Goal: Use online tool/utility: Utilize a website feature to perform a specific function

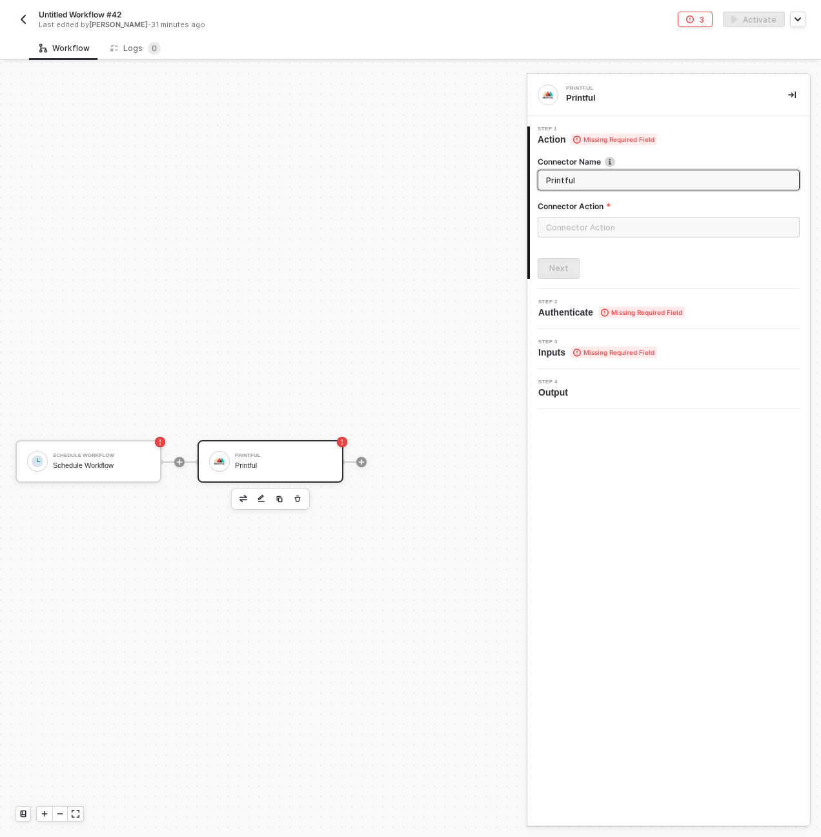
scroll to position [24, 0]
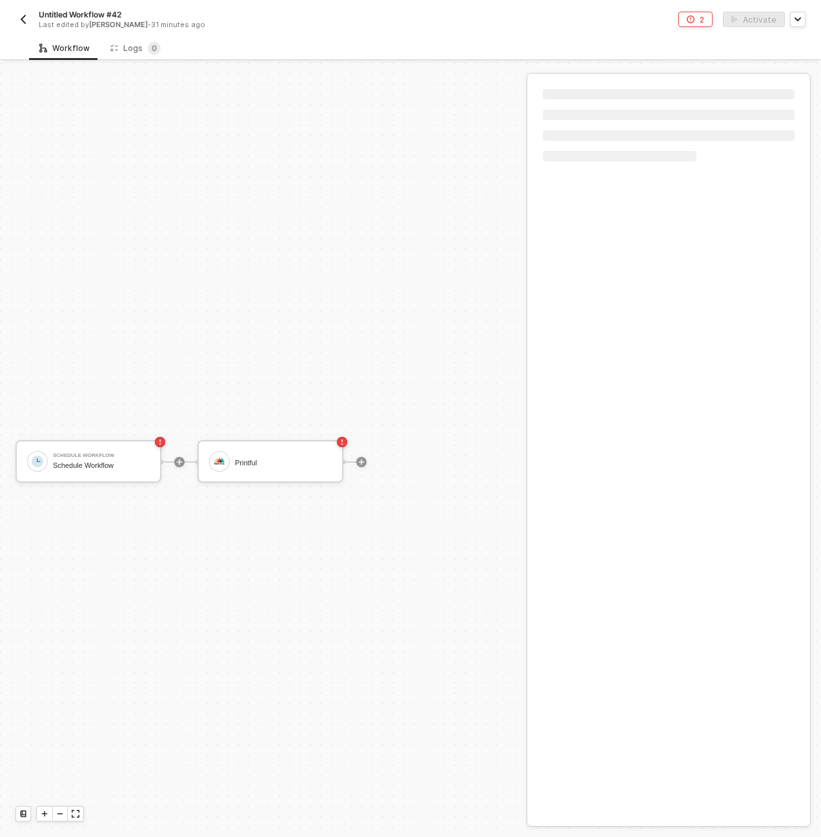
scroll to position [24, 0]
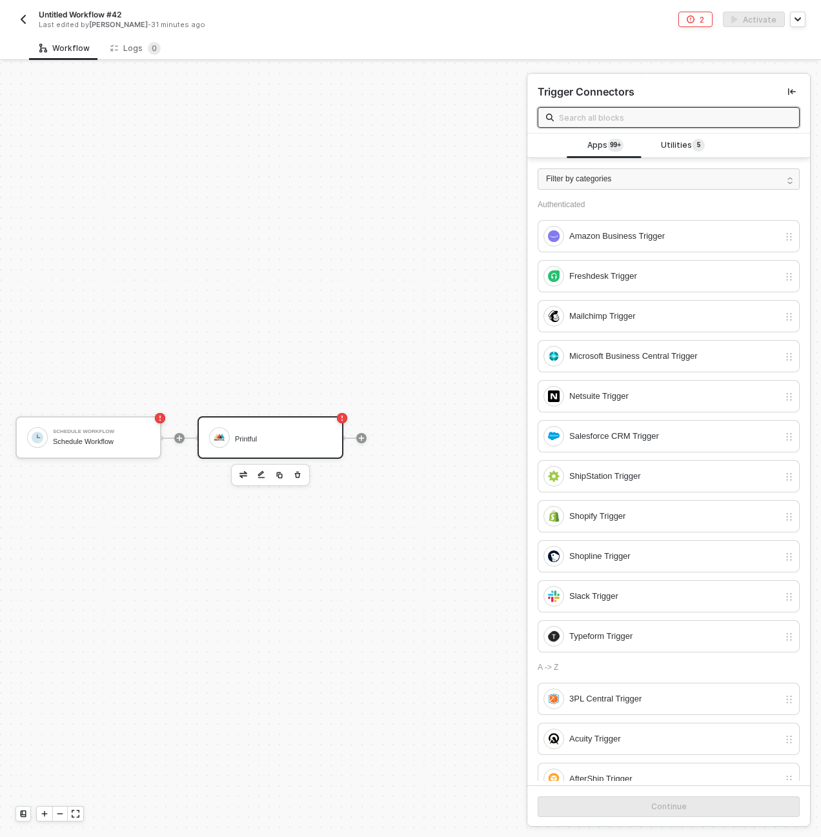
click at [269, 420] on div "Printful" at bounding box center [270, 437] width 146 height 43
click at [277, 415] on div at bounding box center [361, 438] width 172 height 101
click at [286, 438] on div "Printful" at bounding box center [283, 439] width 97 height 8
click at [47, 436] on div at bounding box center [37, 437] width 21 height 21
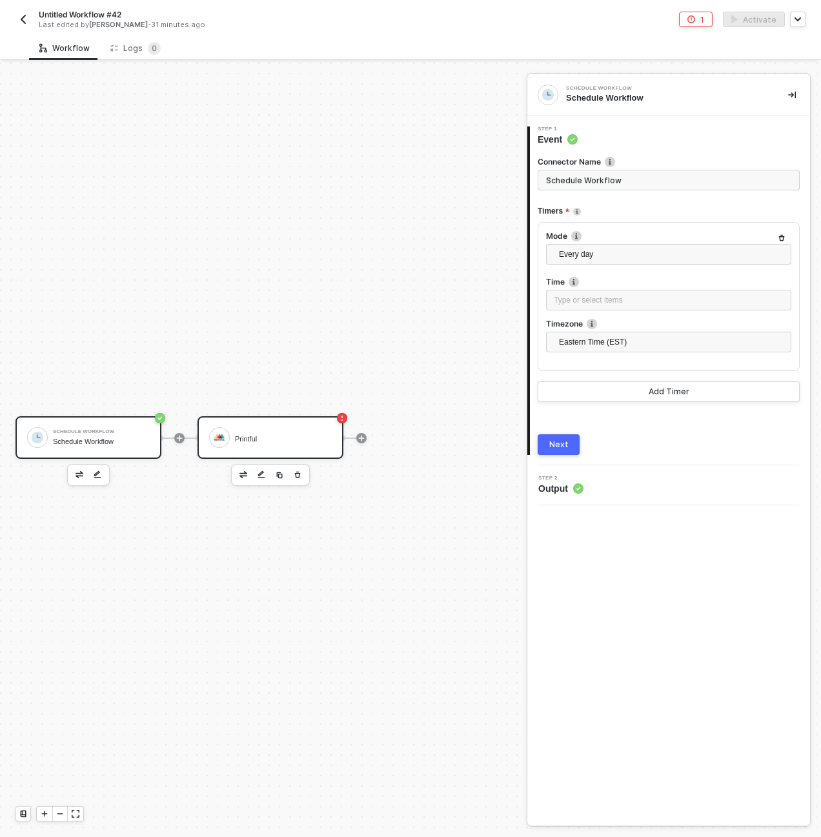
click at [241, 436] on div "Printful" at bounding box center [283, 439] width 97 height 8
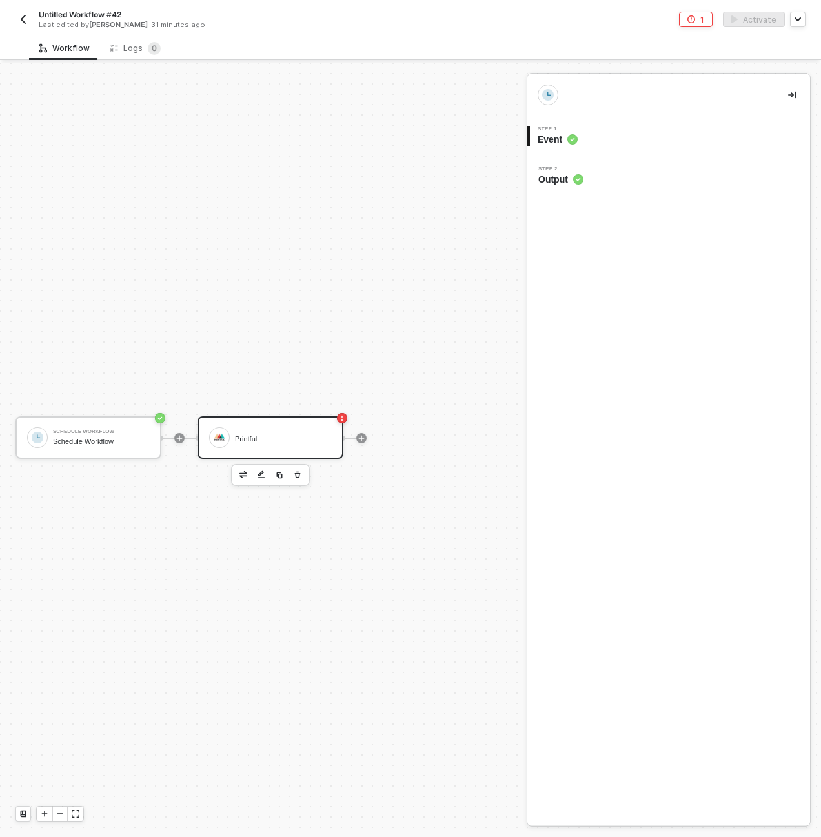
click at [299, 471] on icon "button" at bounding box center [298, 475] width 8 height 10
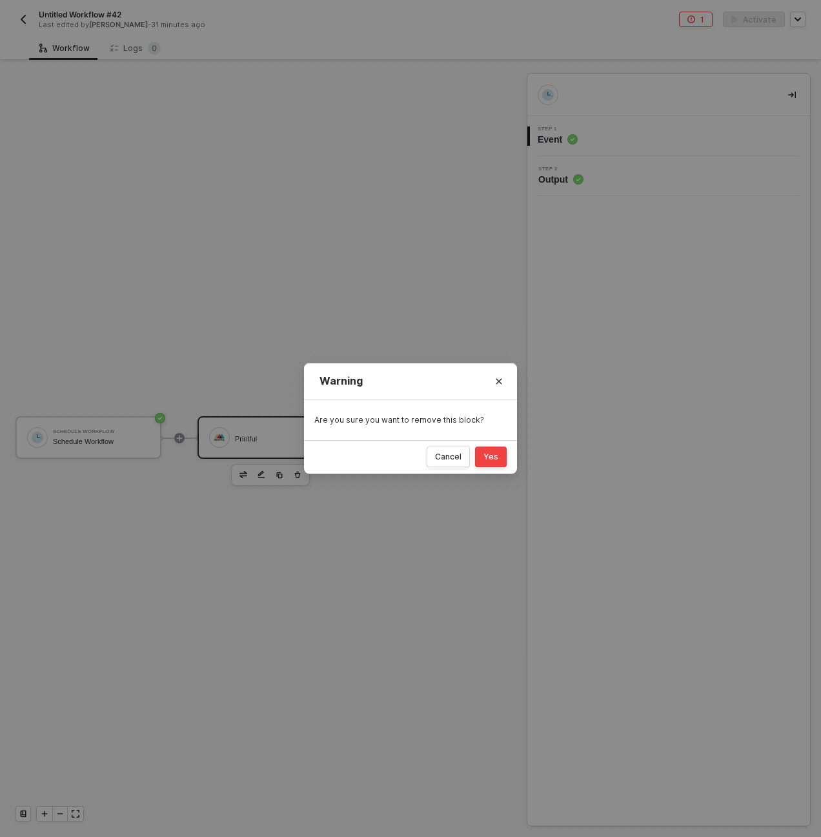
click at [497, 454] on div "Yes" at bounding box center [490, 457] width 15 height 10
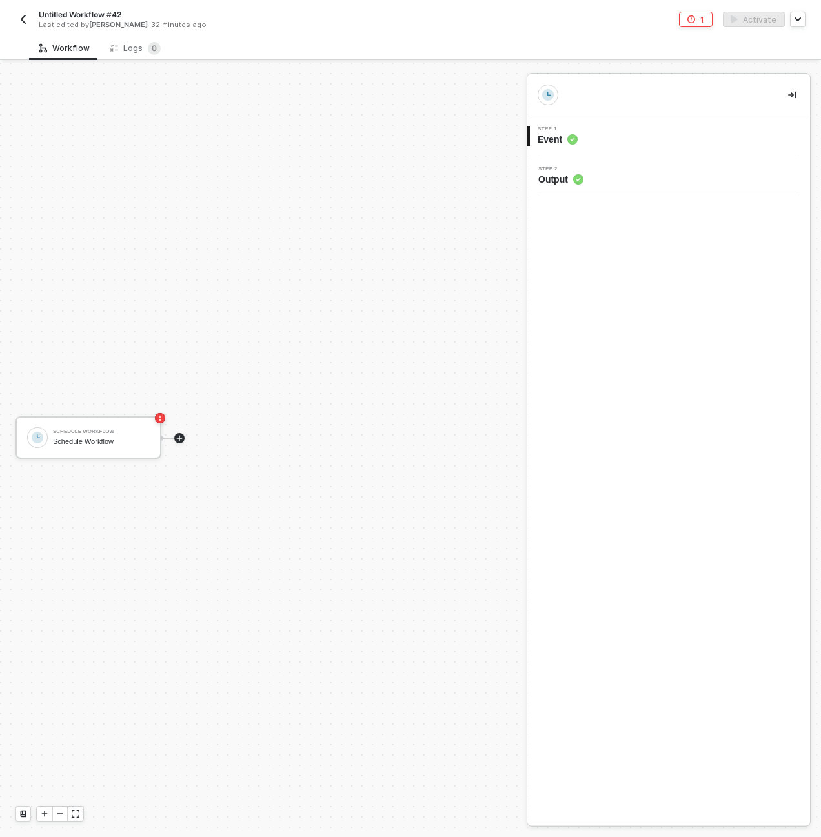
click at [178, 435] on icon "icon-play" at bounding box center [179, 438] width 8 height 8
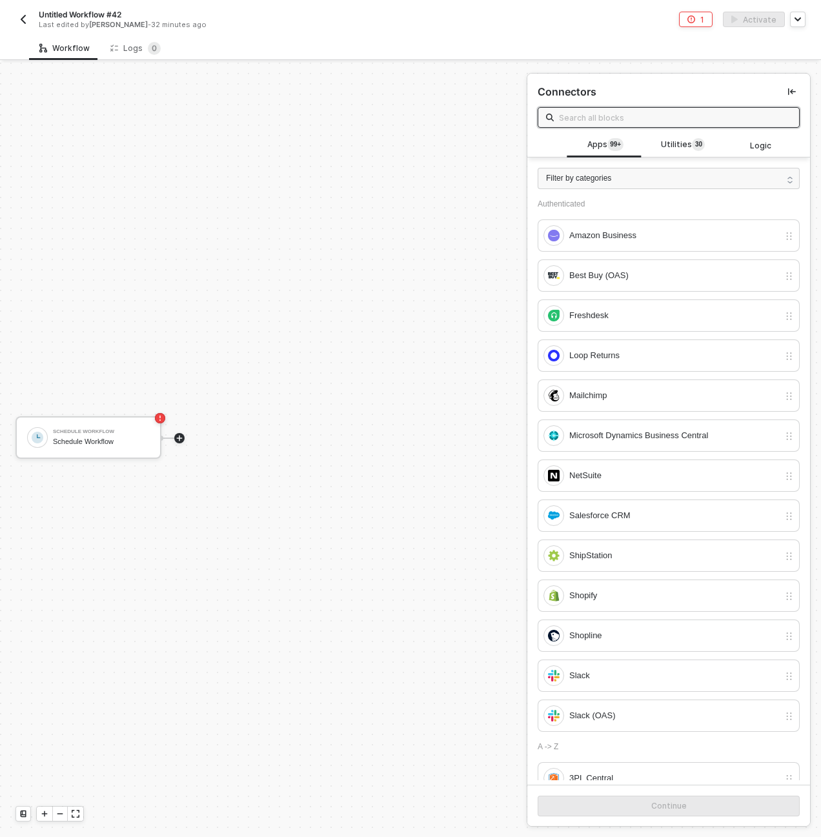
click at [628, 120] on input "text" at bounding box center [675, 117] width 232 height 14
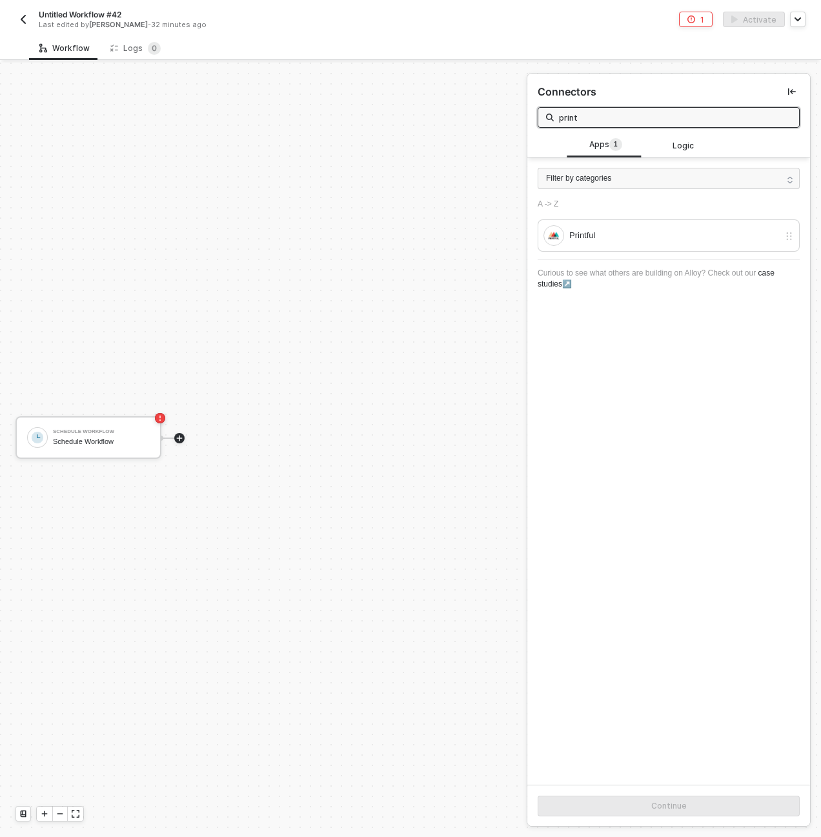
drag, startPoint x: 628, startPoint y: 121, endPoint x: 623, endPoint y: 112, distance: 10.4
type input "print"
click at [692, 241] on div "Printful" at bounding box center [674, 235] width 210 height 14
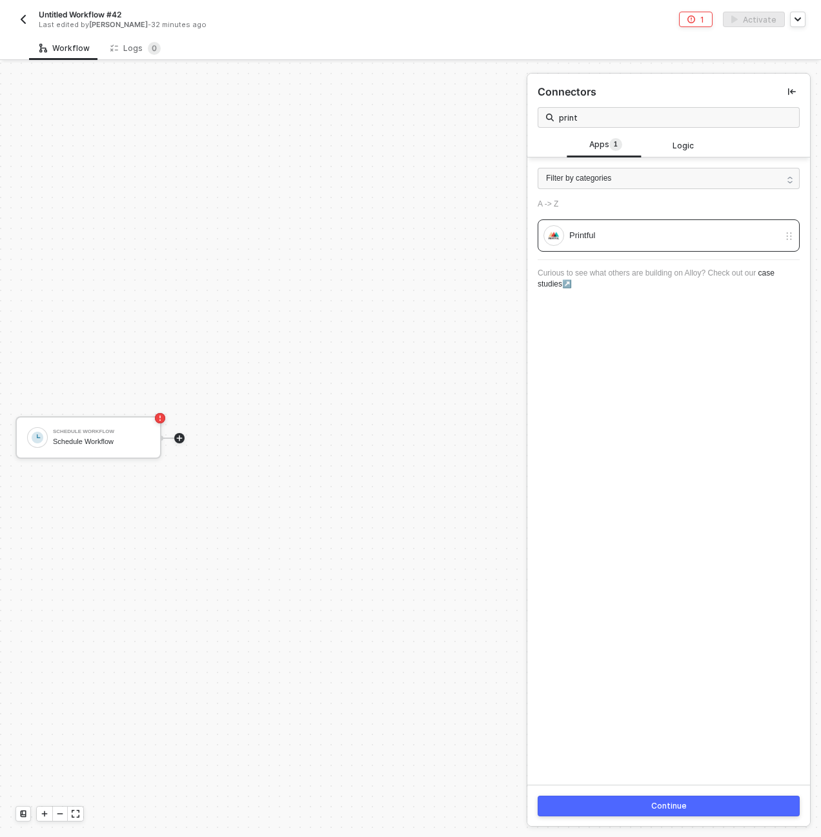
click at [711, 806] on button "Continue" at bounding box center [668, 805] width 262 height 21
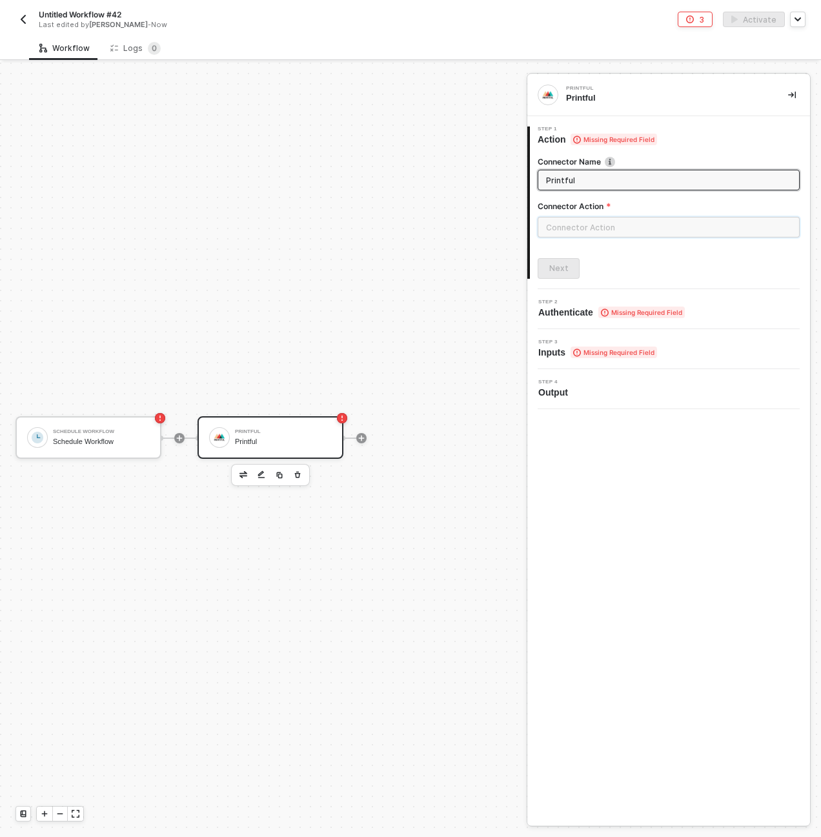
click at [639, 226] on input "text" at bounding box center [668, 227] width 262 height 21
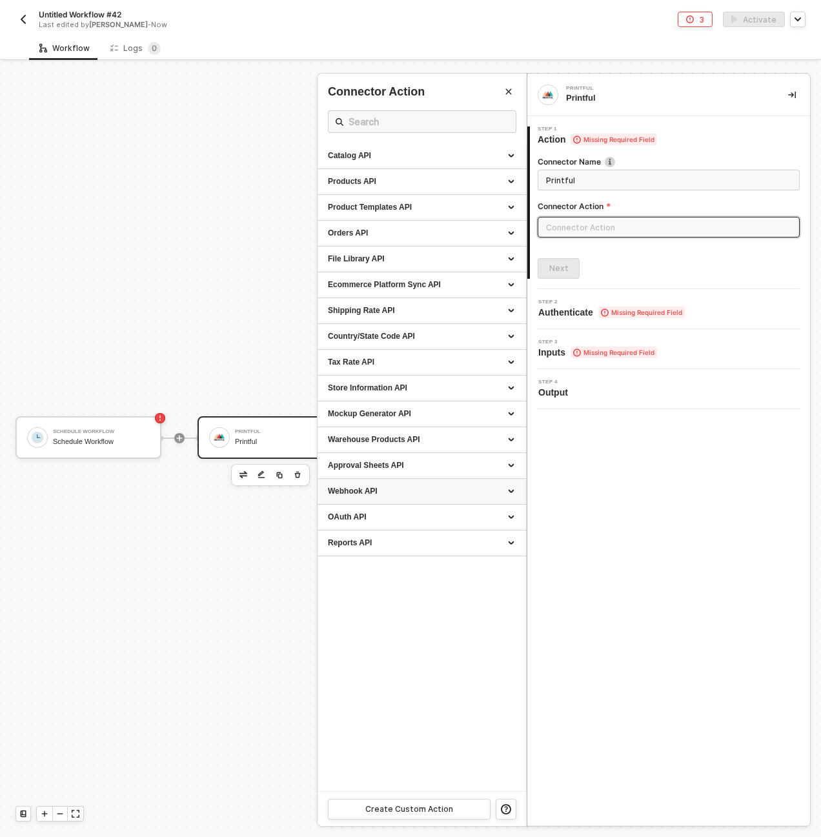
click at [506, 490] on div "Webhook API" at bounding box center [422, 491] width 188 height 11
click at [509, 510] on div "OAuth API" at bounding box center [421, 517] width 208 height 26
click at [508, 512] on div "OAuth API" at bounding box center [422, 517] width 188 height 11
click at [512, 231] on div "Orders API" at bounding box center [422, 233] width 188 height 11
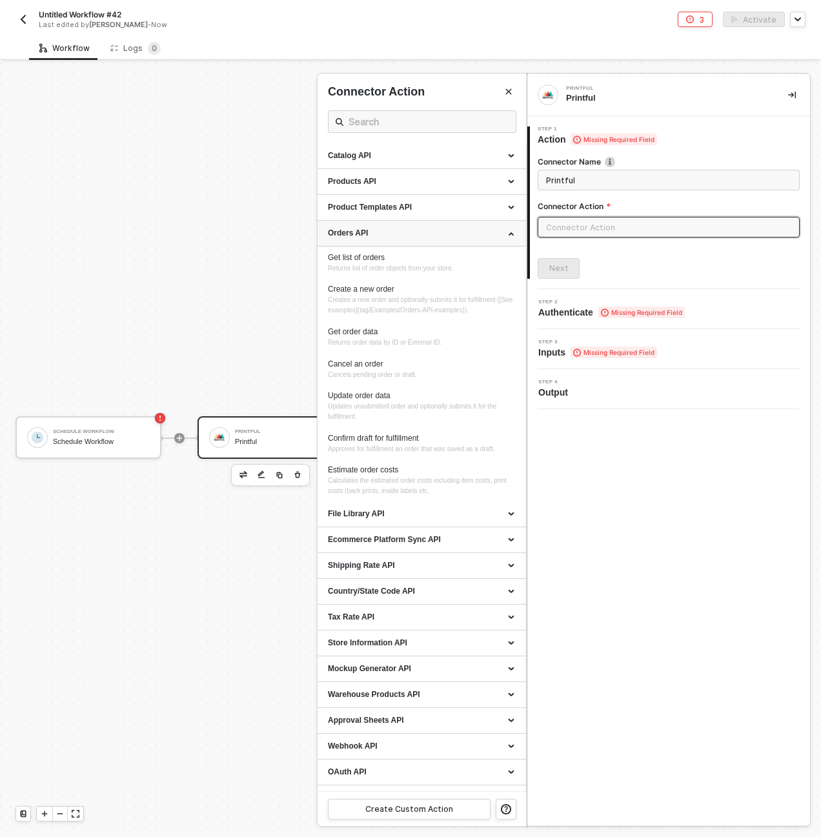
click at [512, 231] on div "Orders API" at bounding box center [421, 234] width 208 height 26
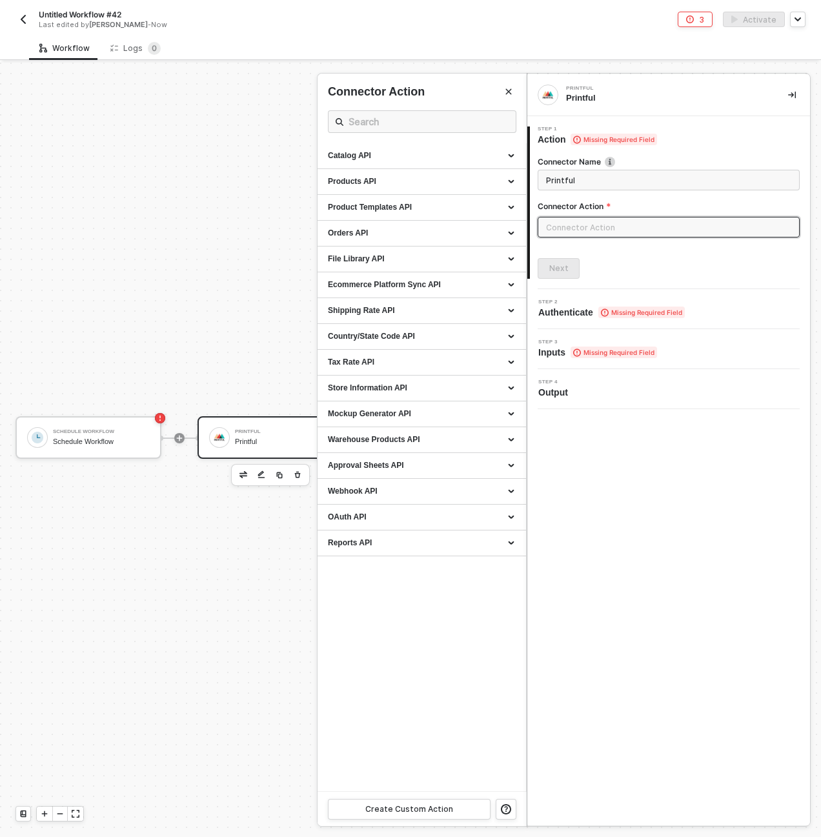
click at [572, 213] on div "Connector Action" at bounding box center [668, 209] width 262 height 16
click at [423, 212] on div "Product Templates API" at bounding box center [422, 207] width 188 height 11
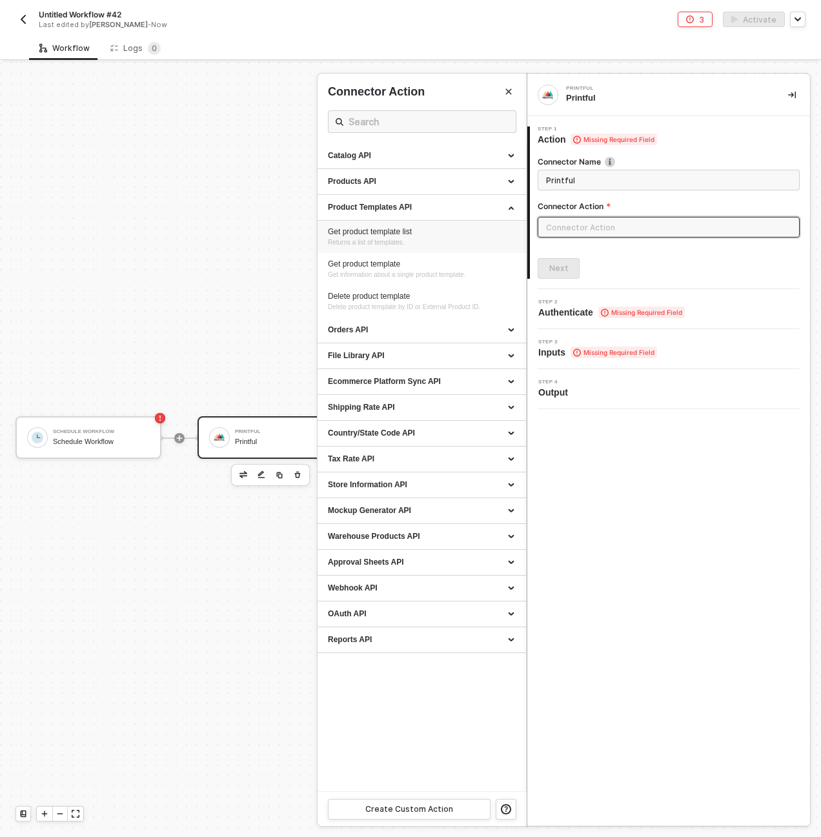
click at [404, 227] on div "Get product template list" at bounding box center [422, 231] width 188 height 11
type input "Returns a list of templates."
type input "Product Templates API - Get product template list"
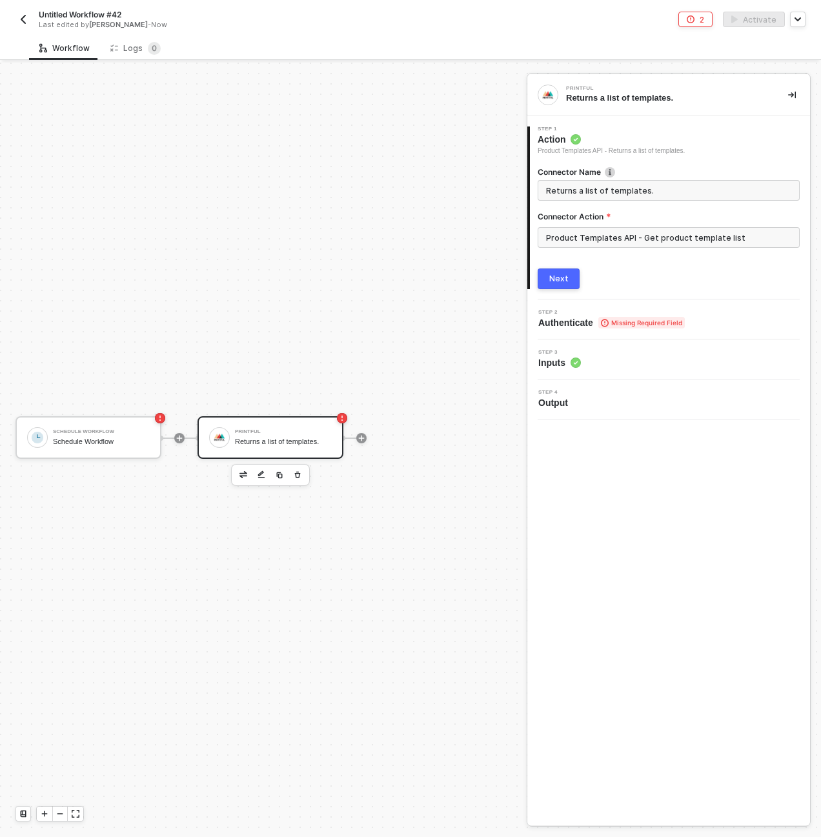
click at [561, 272] on button "Next" at bounding box center [558, 278] width 42 height 21
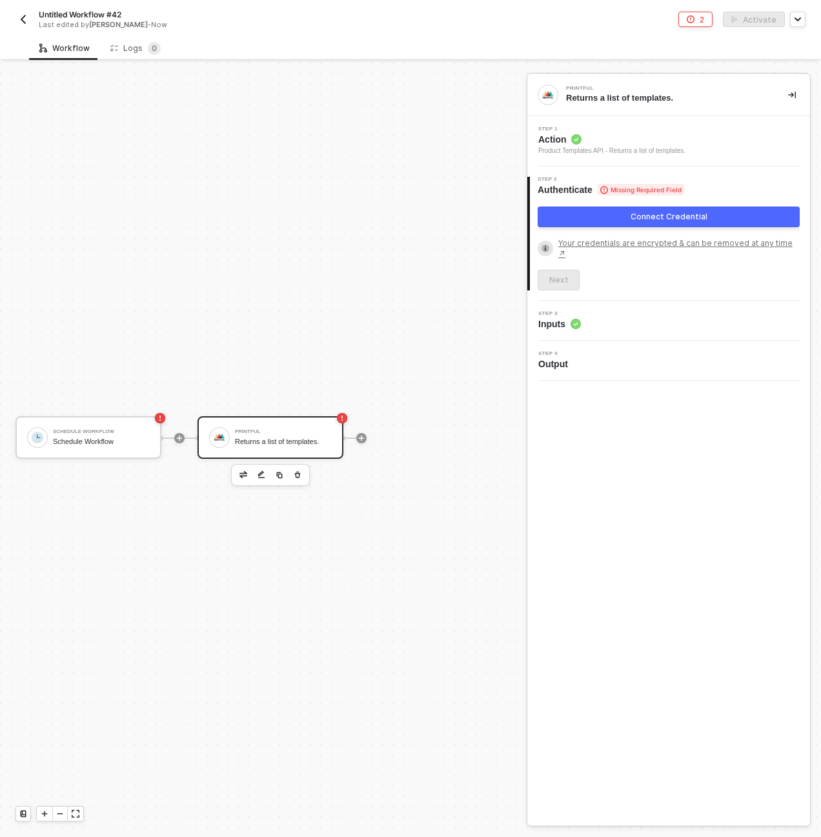
click at [620, 216] on button "Connect Credential" at bounding box center [668, 216] width 262 height 21
click at [28, 21] on button "button" at bounding box center [22, 19] width 15 height 15
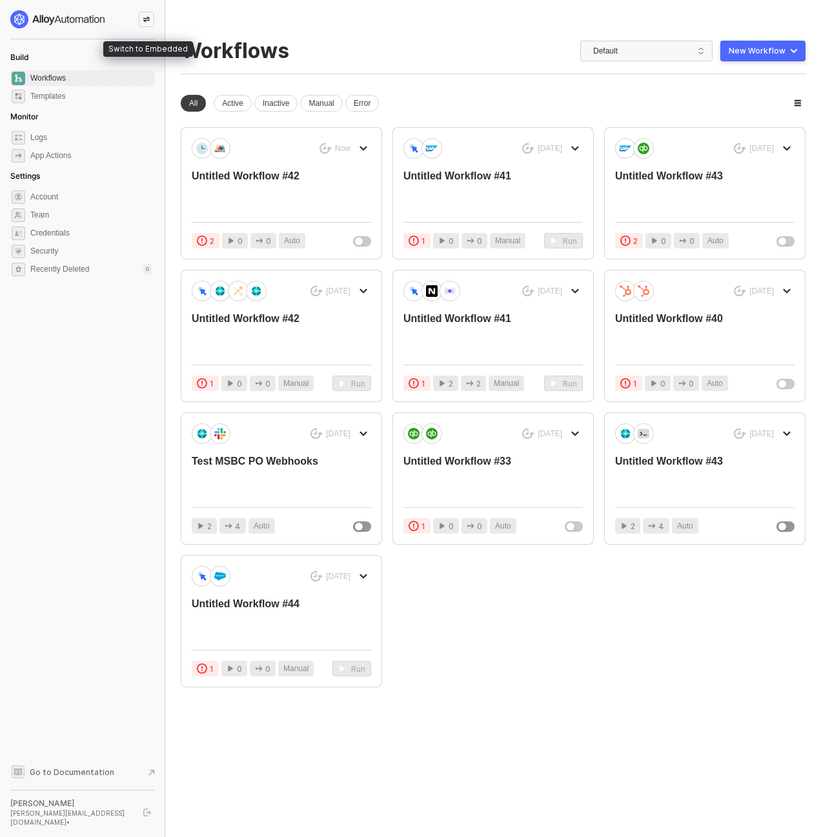
click at [143, 21] on icon "icon-swap" at bounding box center [146, 20] width 7 height 6
click at [768, 54] on div "New Workflow" at bounding box center [756, 51] width 57 height 10
click at [332, 185] on div "Untitled Workflow #42" at bounding box center [263, 190] width 143 height 43
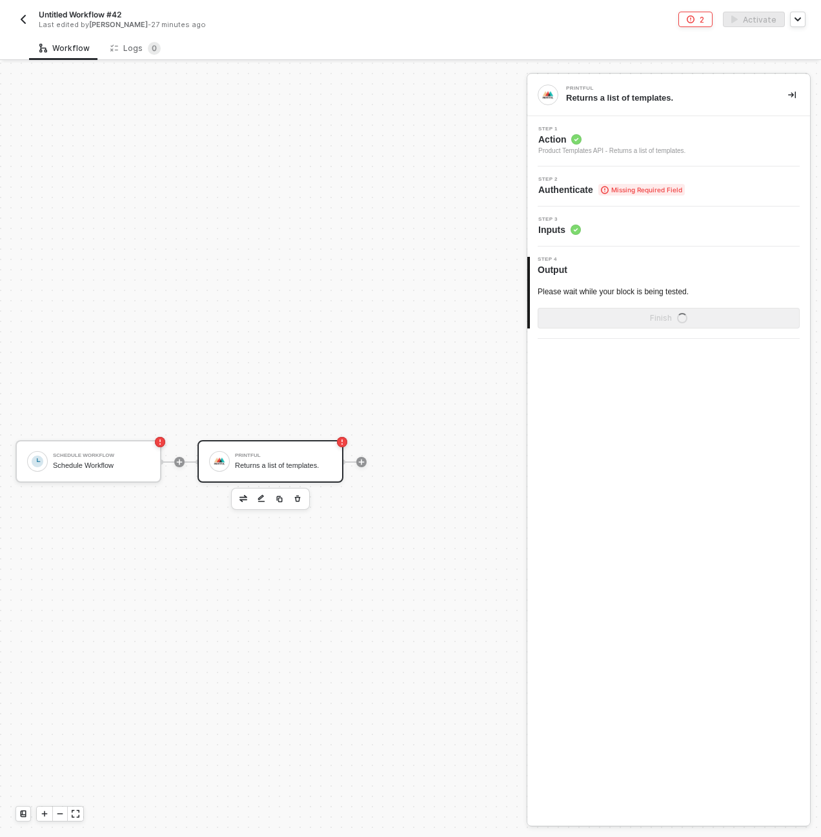
scroll to position [24, 0]
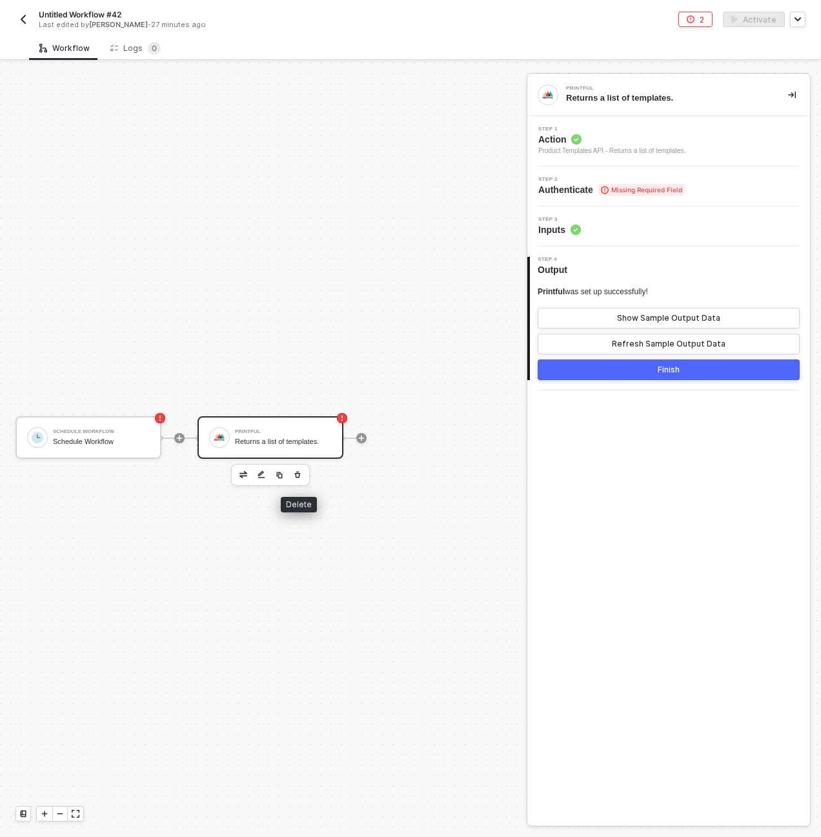
click at [296, 478] on icon "button" at bounding box center [298, 475] width 8 height 10
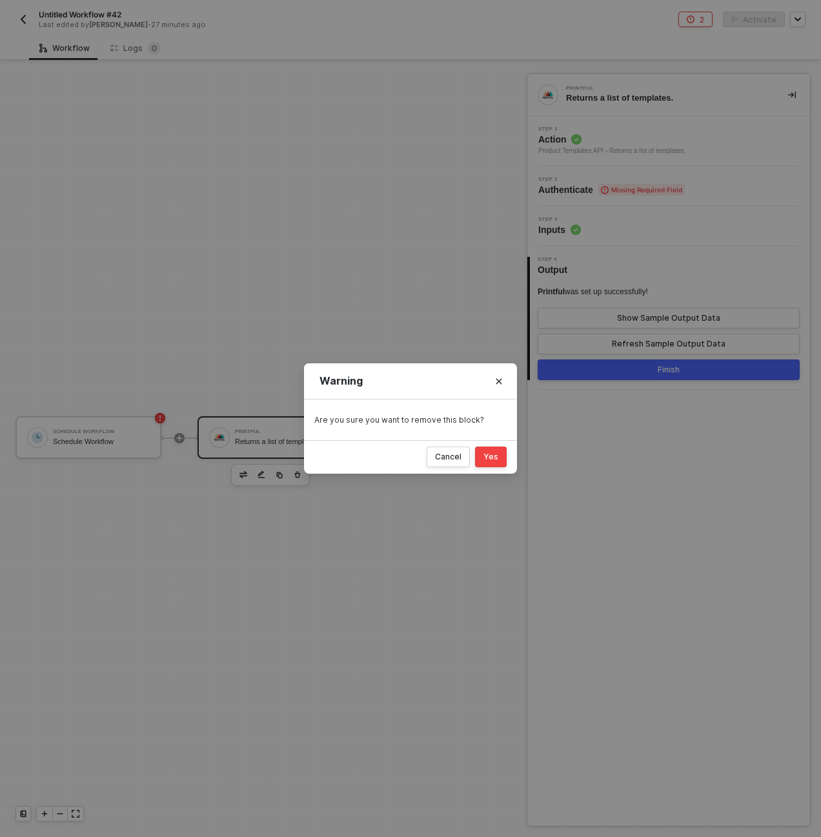
click at [489, 457] on div "Yes" at bounding box center [490, 457] width 15 height 10
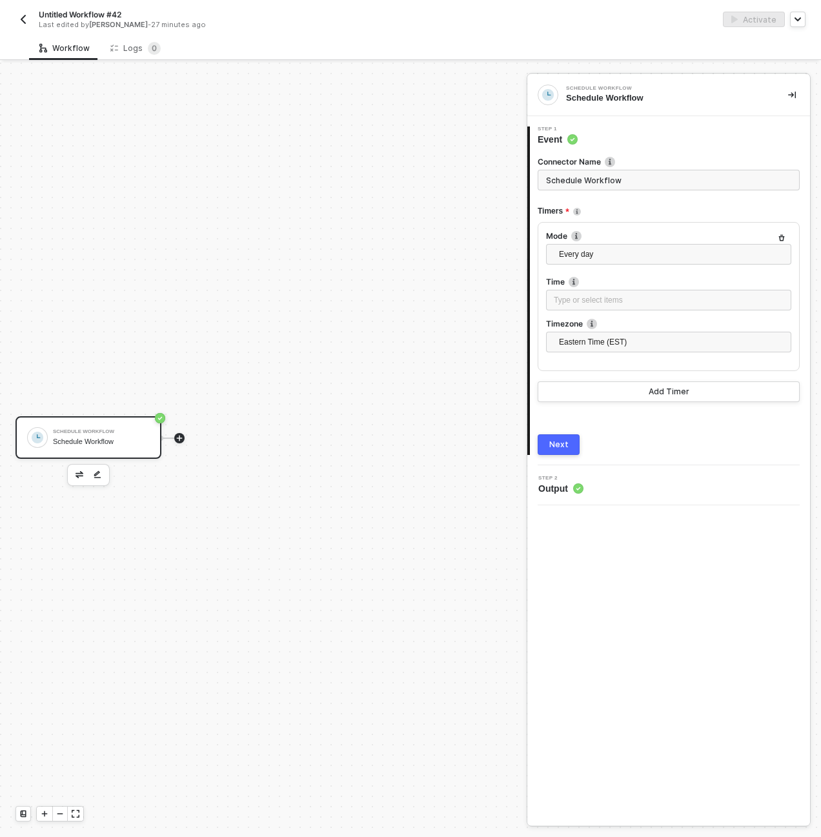
click at [178, 440] on icon "icon-play" at bounding box center [179, 438] width 8 height 8
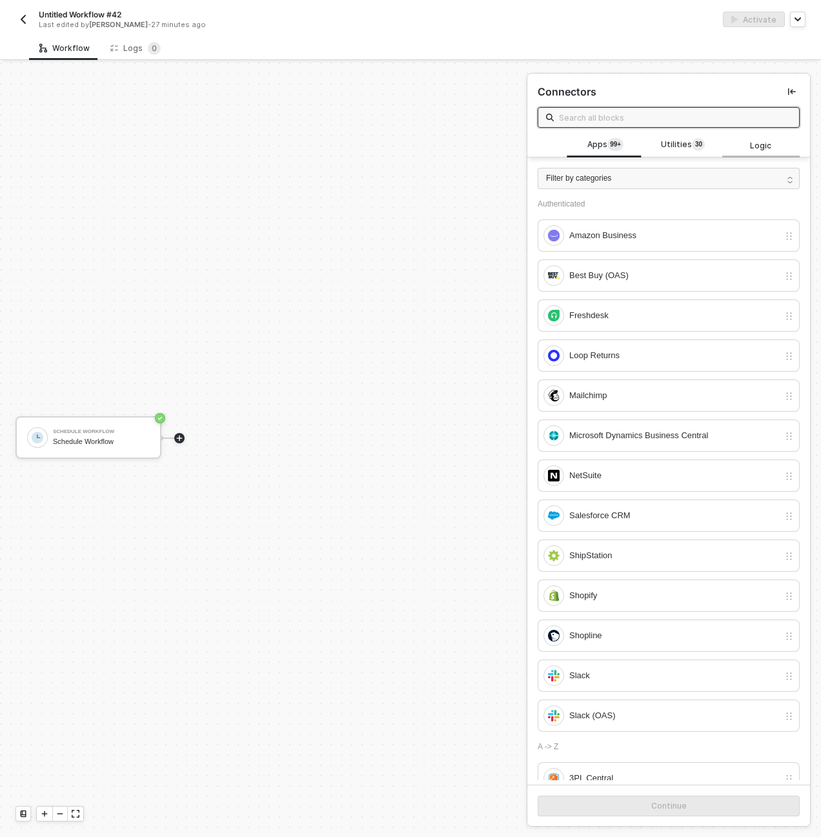
drag, startPoint x: 755, startPoint y: 136, endPoint x: 721, endPoint y: 145, distance: 34.7
click at [755, 136] on div "Logic" at bounding box center [760, 145] width 77 height 25
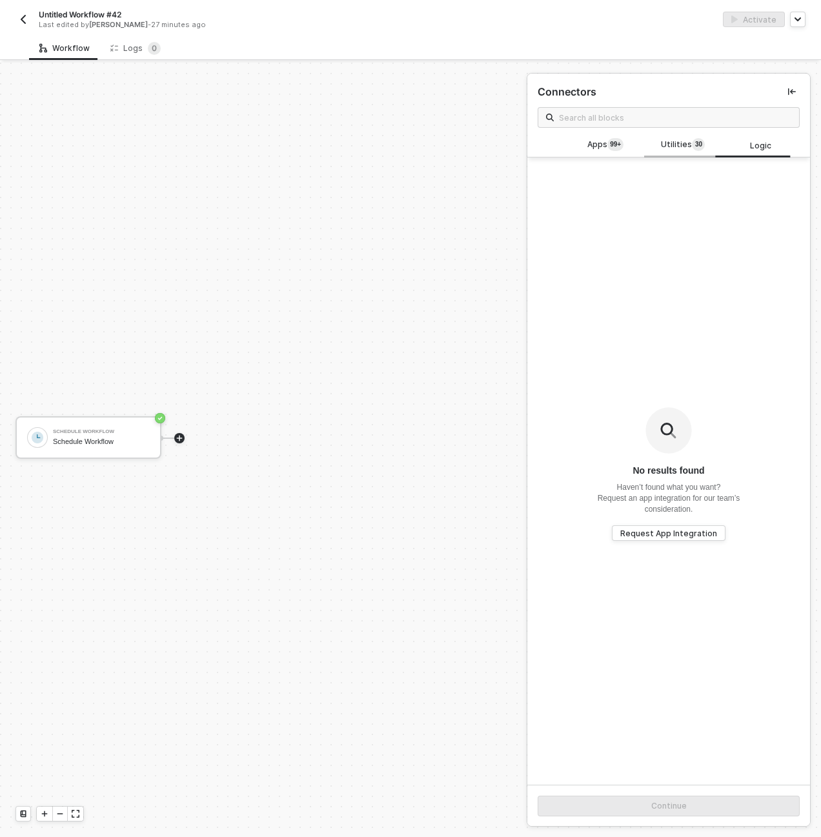
click at [698, 150] on span "0" at bounding box center [700, 144] width 4 height 13
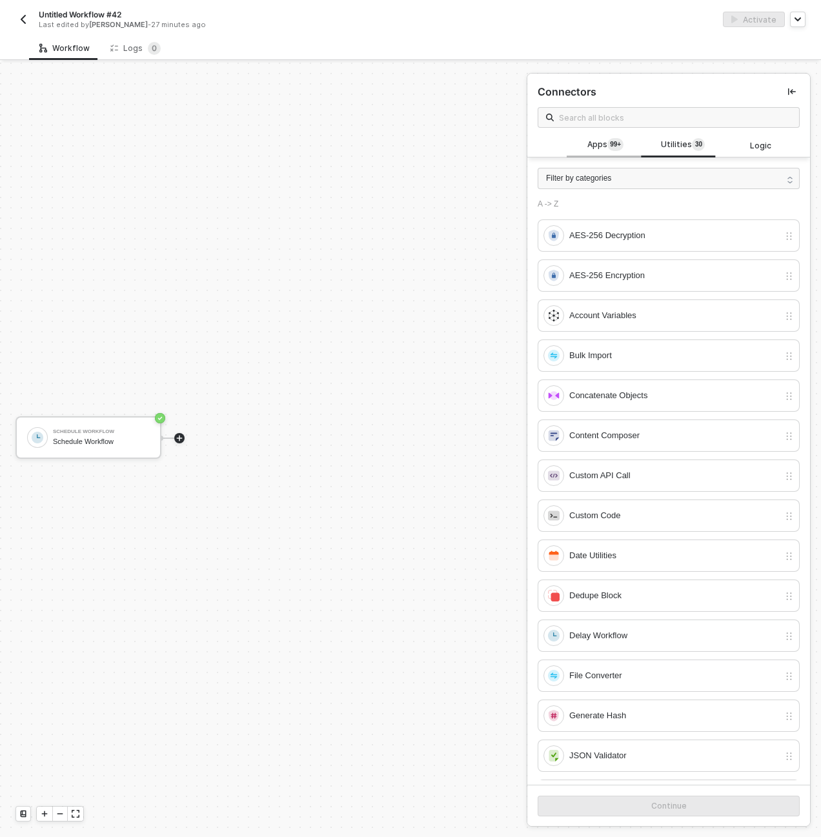
click at [617, 146] on sup "99+" at bounding box center [615, 144] width 16 height 13
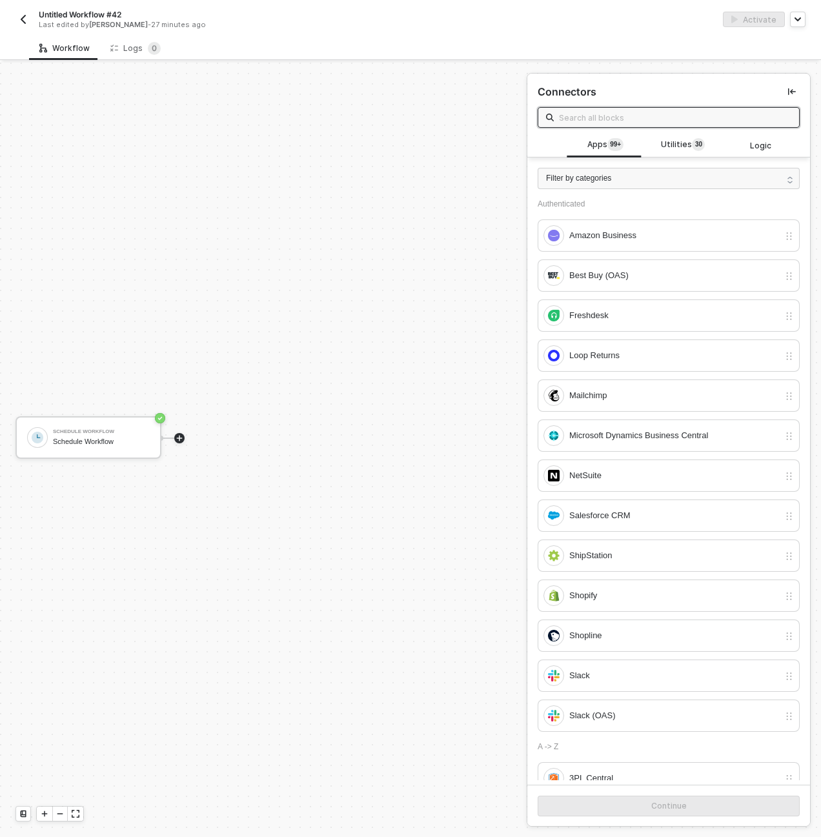
click at [638, 119] on input "text" at bounding box center [675, 117] width 232 height 14
click at [681, 150] on span "Utilities 3 0" at bounding box center [683, 145] width 44 height 14
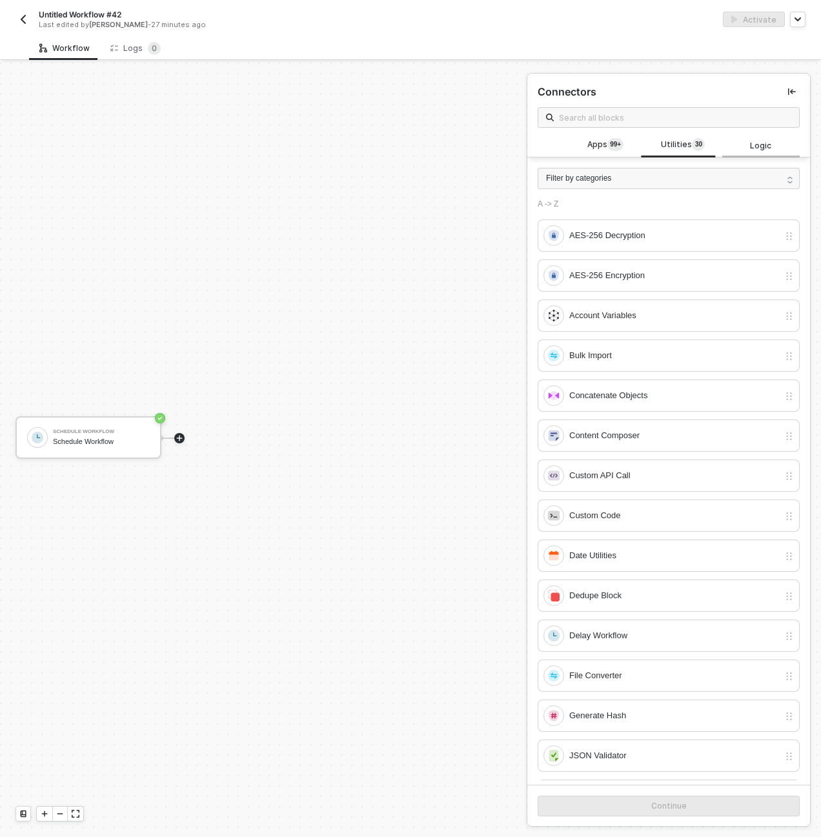
click at [750, 146] on span "Logic" at bounding box center [760, 145] width 21 height 12
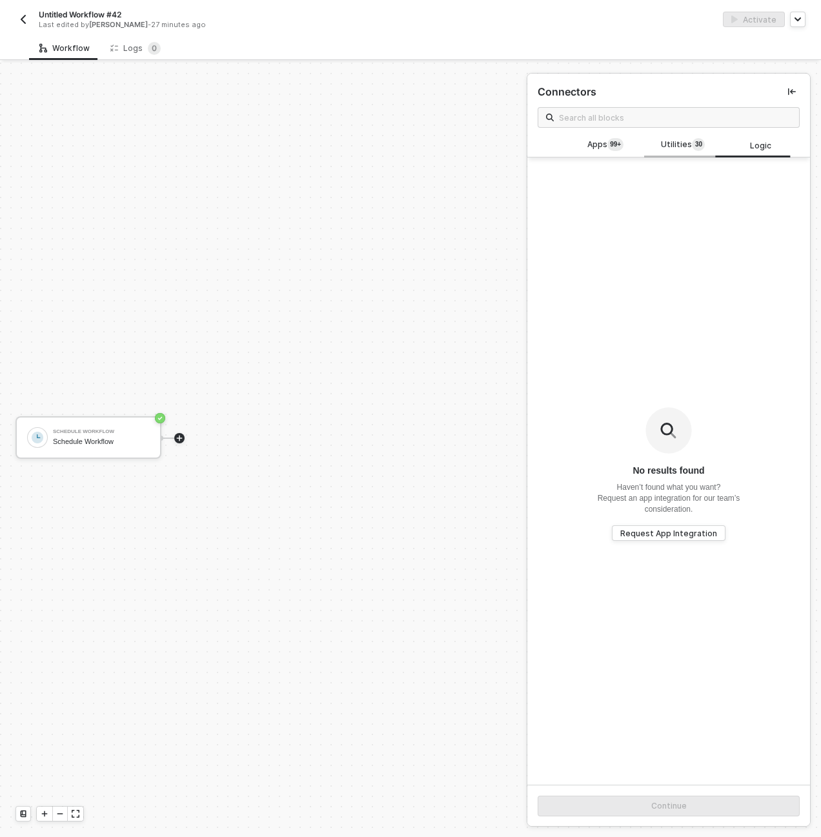
click at [684, 143] on span "Utilities 3 0" at bounding box center [683, 145] width 44 height 14
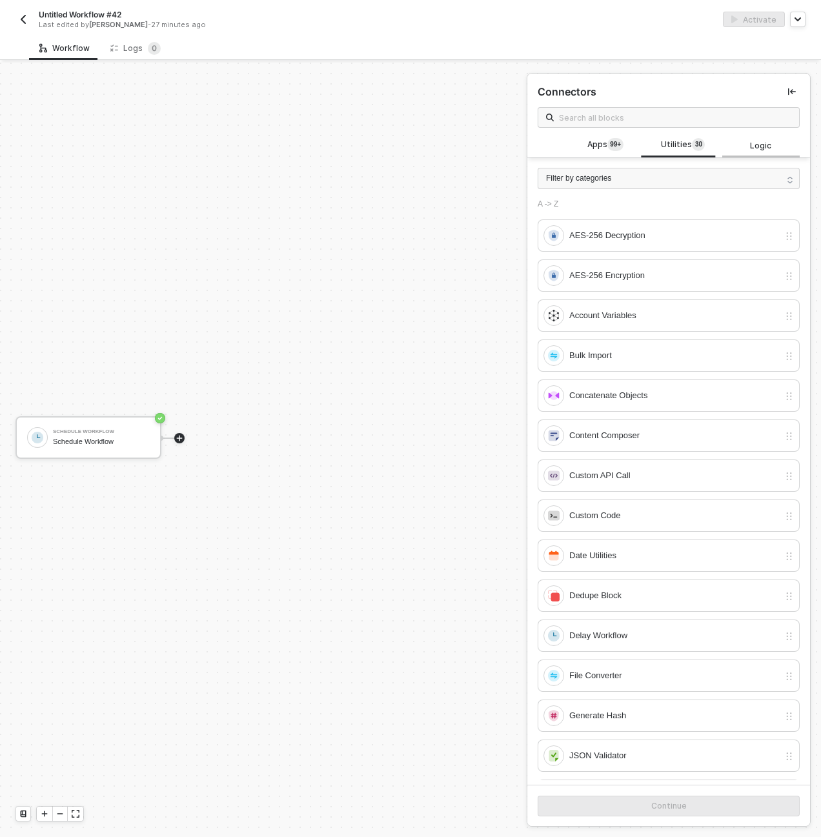
click at [733, 141] on div "Logic" at bounding box center [760, 145] width 57 height 12
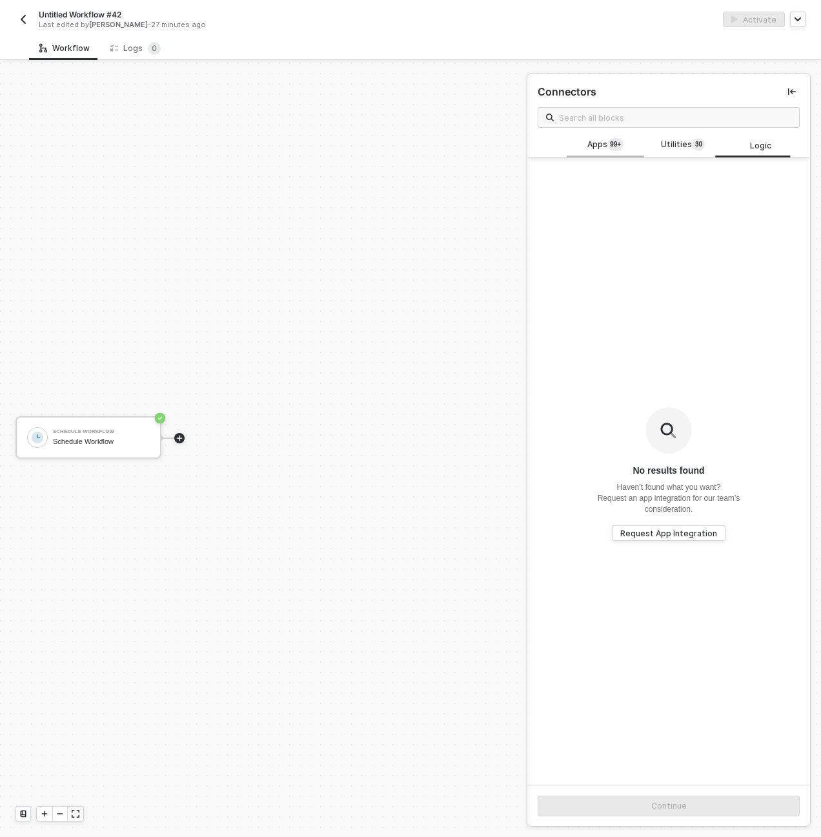
click at [587, 149] on span "Apps 99+" at bounding box center [605, 145] width 36 height 14
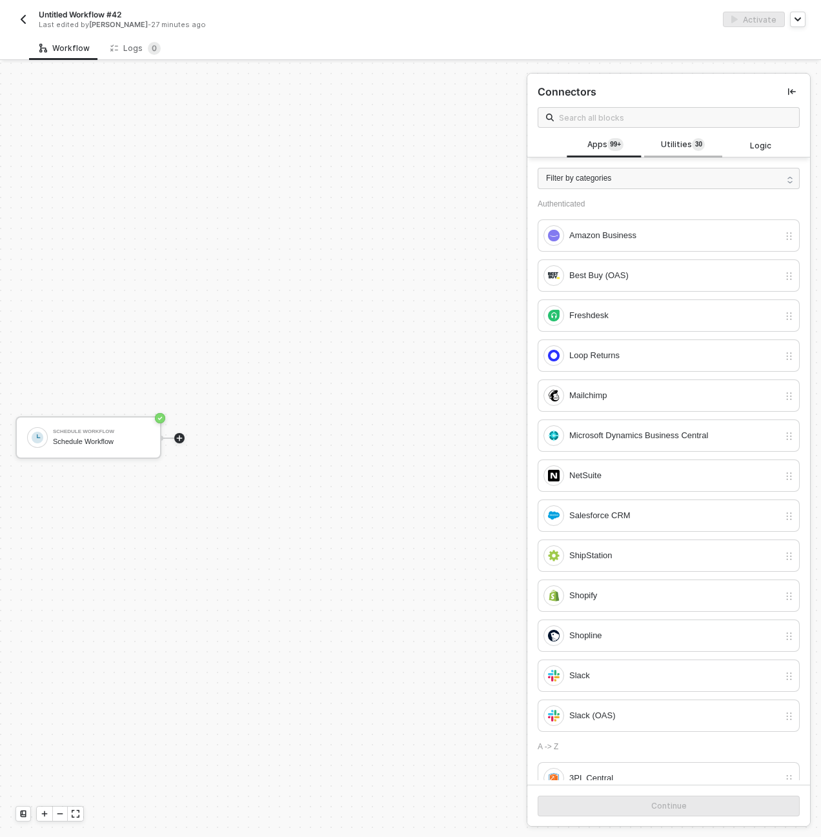
click at [654, 144] on div "Utilities 3 0" at bounding box center [682, 145] width 57 height 14
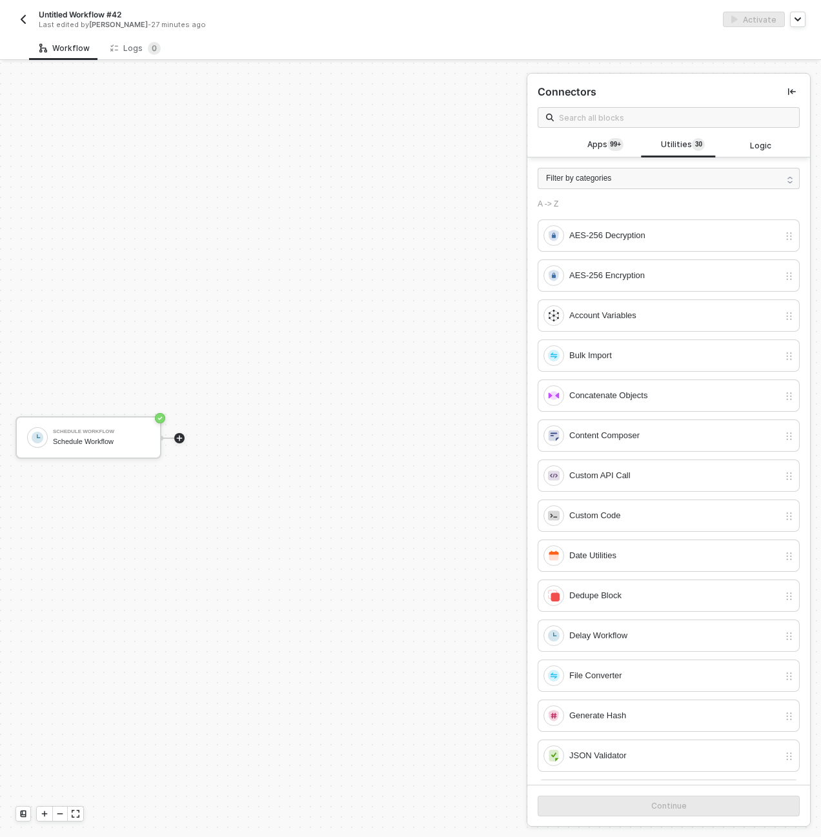
click at [602, 110] on span at bounding box center [668, 117] width 262 height 21
click at [615, 143] on sup "99+" at bounding box center [615, 144] width 16 height 13
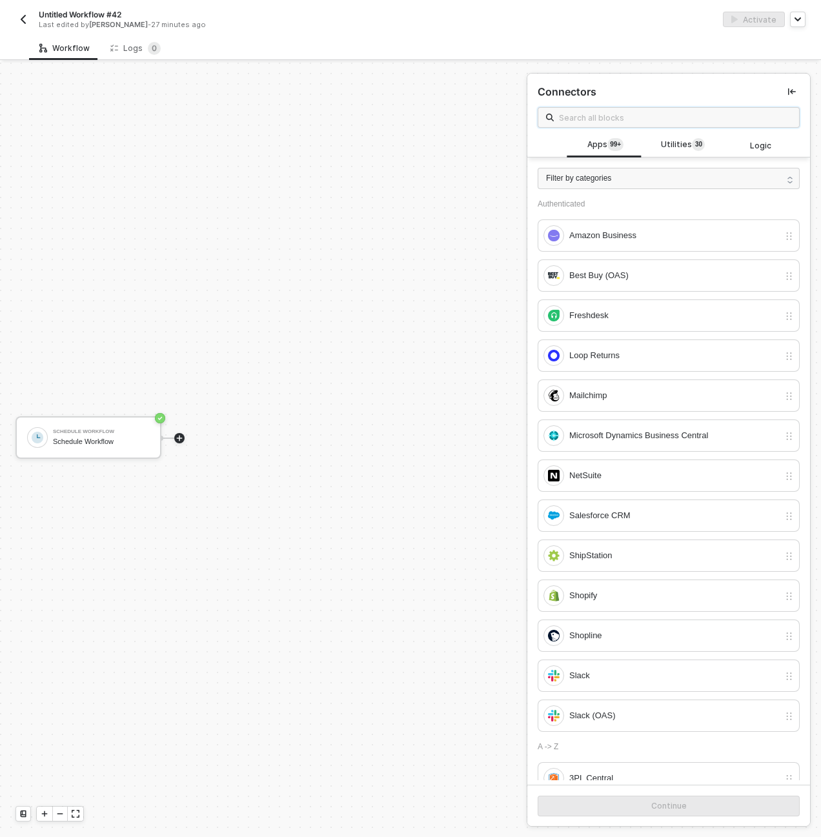
click at [616, 118] on input "text" at bounding box center [675, 117] width 232 height 14
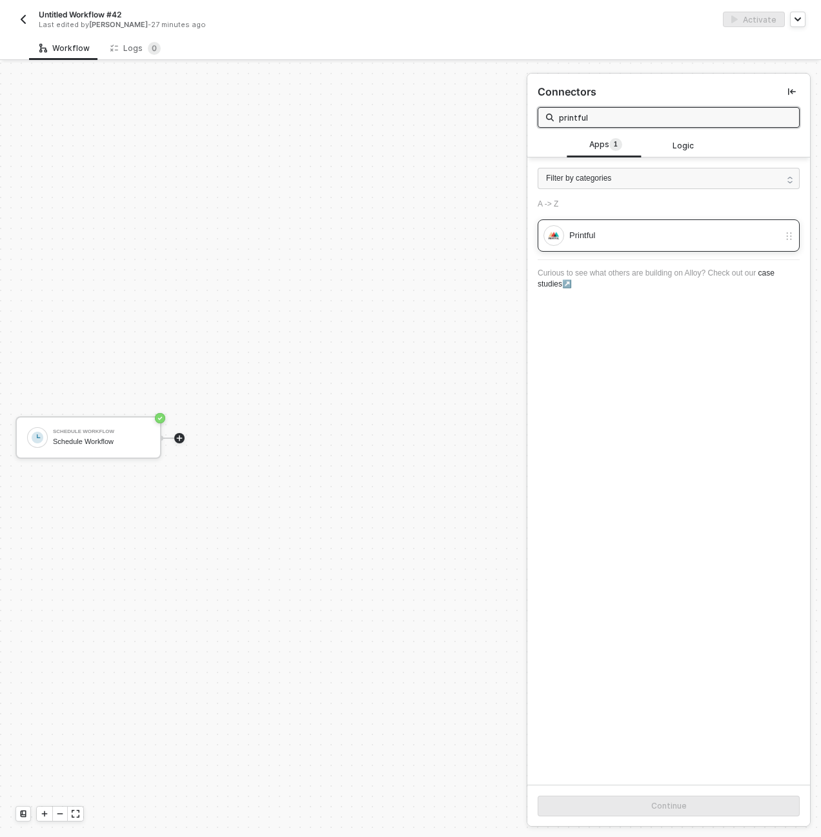
type input "printful"
click at [626, 235] on div "Printful" at bounding box center [674, 235] width 210 height 14
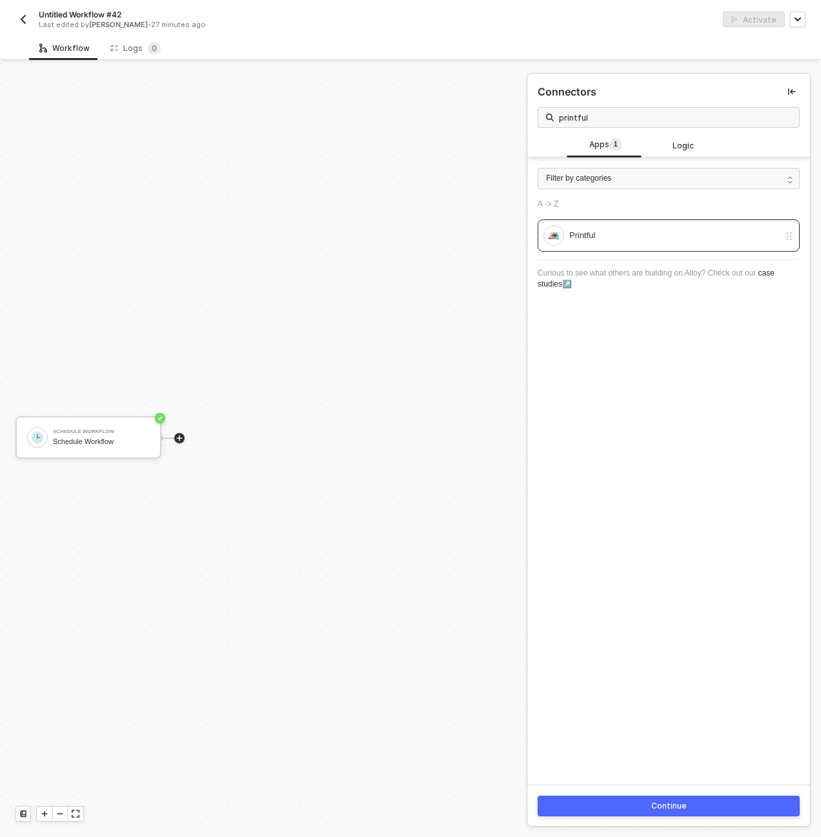
click at [652, 802] on div "Continue" at bounding box center [668, 806] width 35 height 10
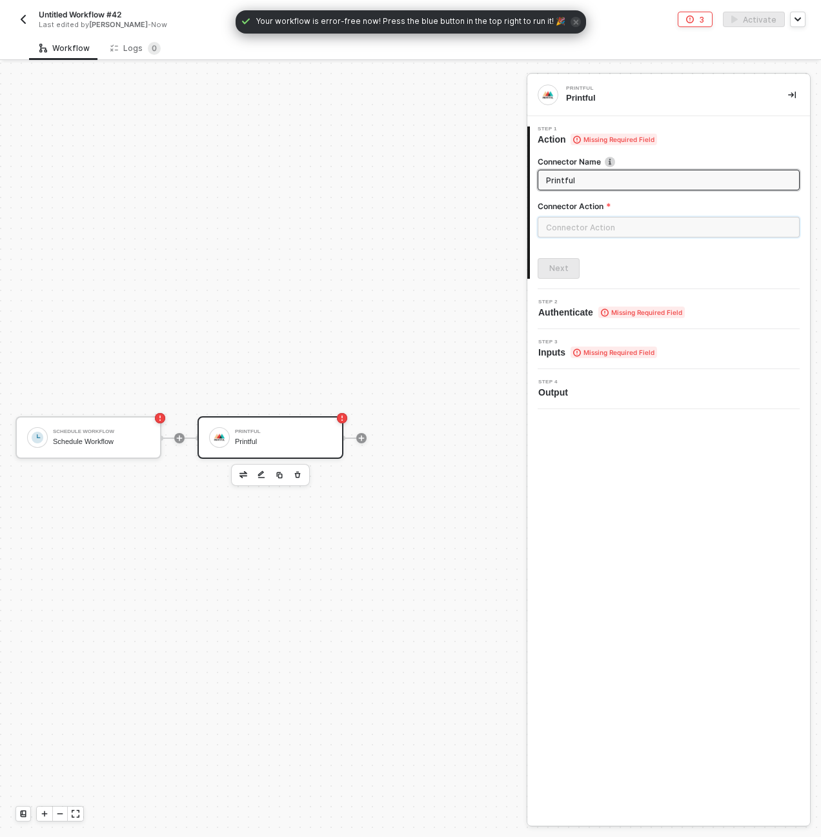
click at [568, 235] on input "text" at bounding box center [668, 227] width 262 height 21
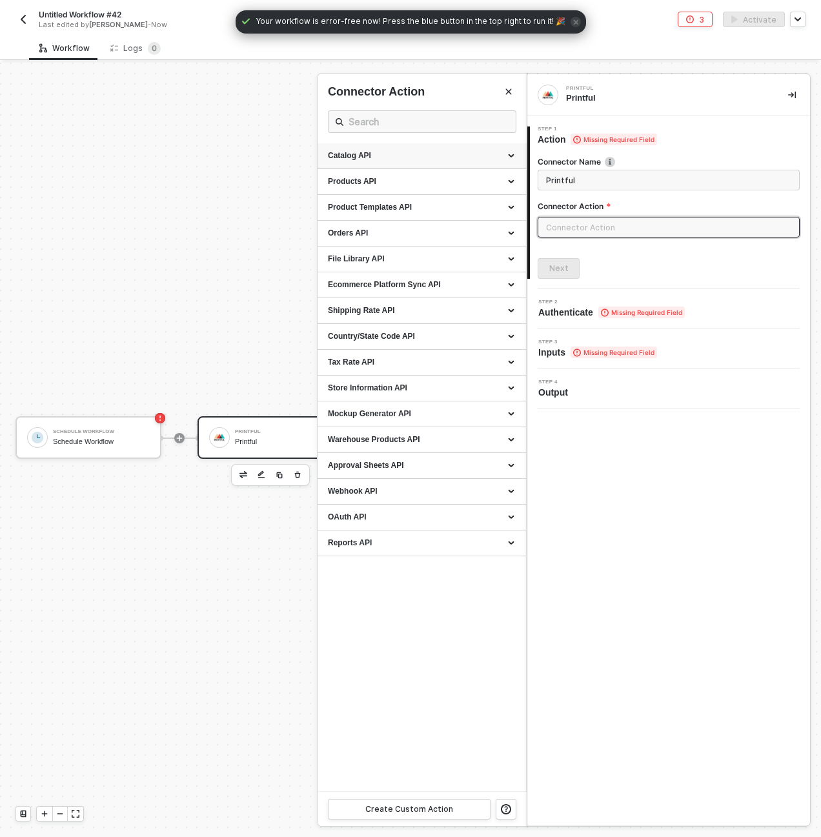
click at [511, 152] on div "Catalog API" at bounding box center [422, 155] width 188 height 11
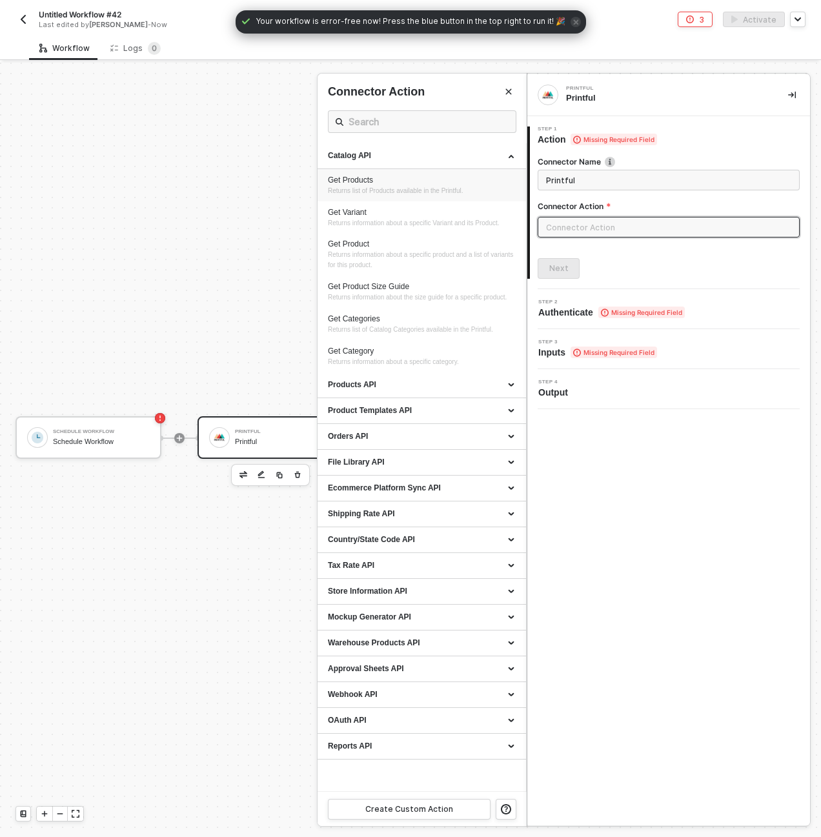
click at [364, 188] on span "Returns list of Products available in the Printful." at bounding box center [395, 190] width 135 height 7
type input "Returns list of Products available in the Printful."
type input "Catalog API - Get Products"
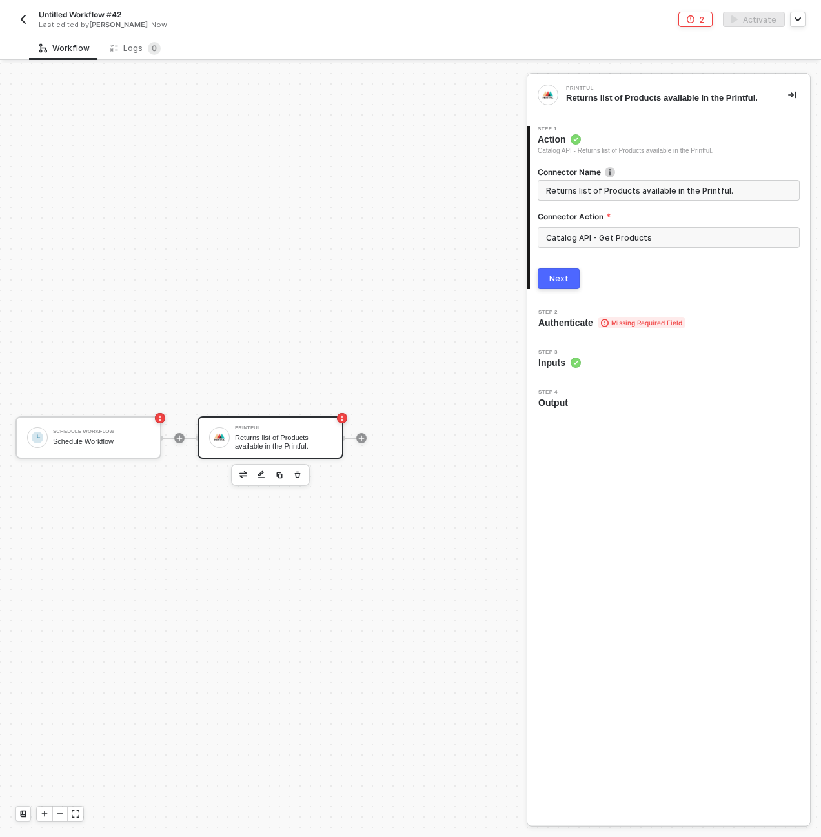
click at [548, 283] on button "Next" at bounding box center [558, 278] width 42 height 21
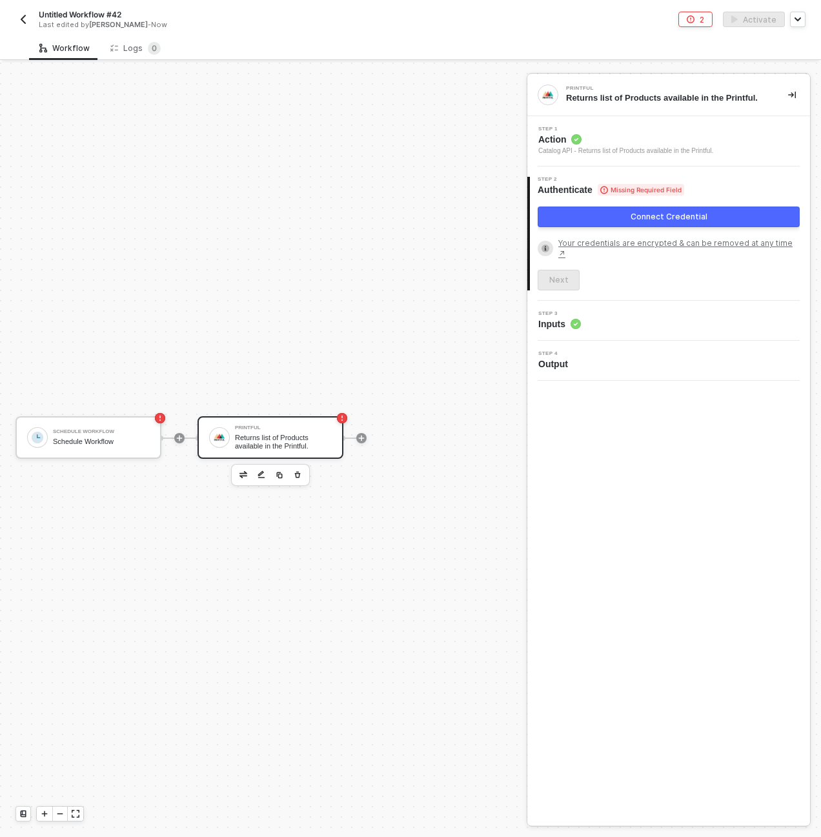
click at [615, 232] on div "Connect Credential" at bounding box center [668, 219] width 262 height 26
click at [617, 221] on button "Connect Credential" at bounding box center [668, 216] width 262 height 21
click at [467, 221] on div "Schedule Workflow Schedule Workflow Printful Returns list of Products available…" at bounding box center [260, 438] width 520 height 798
